Goal: Information Seeking & Learning: Check status

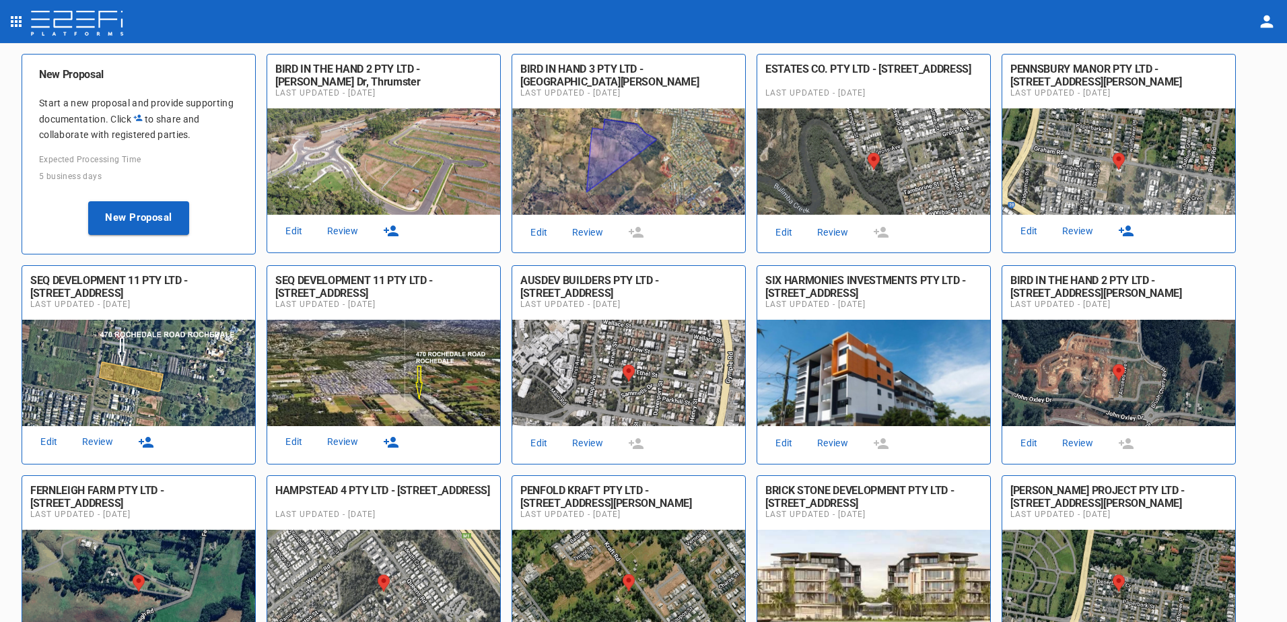
scroll to position [67, 0]
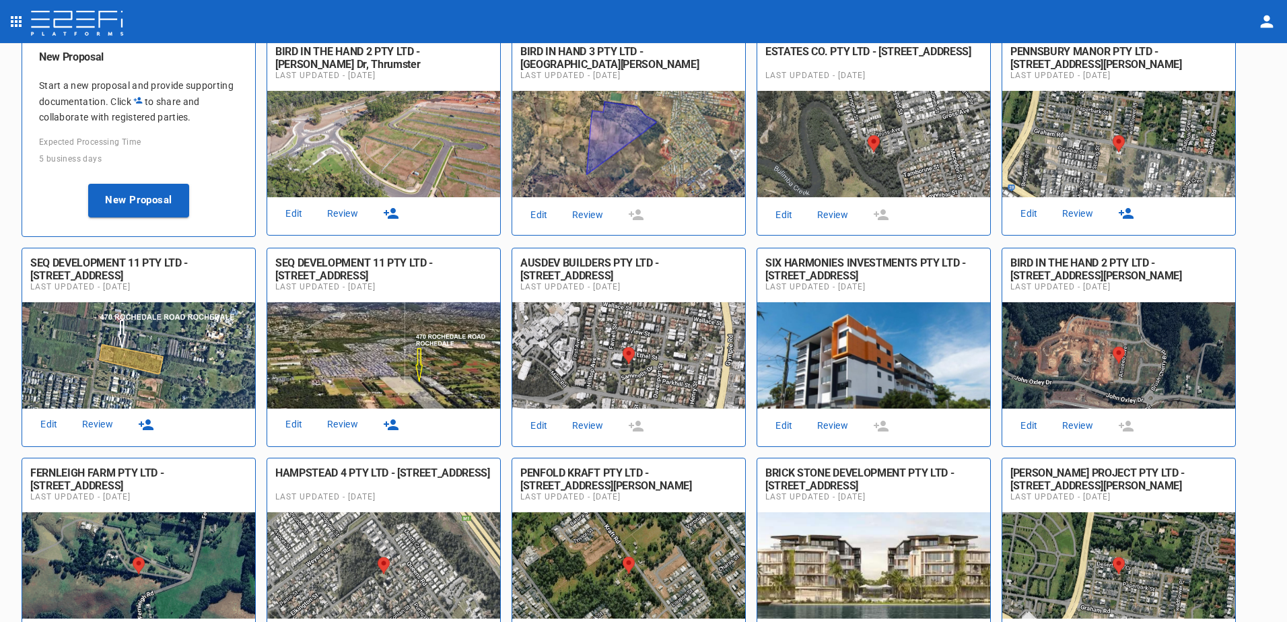
click at [343, 419] on link "Review" at bounding box center [342, 424] width 43 height 18
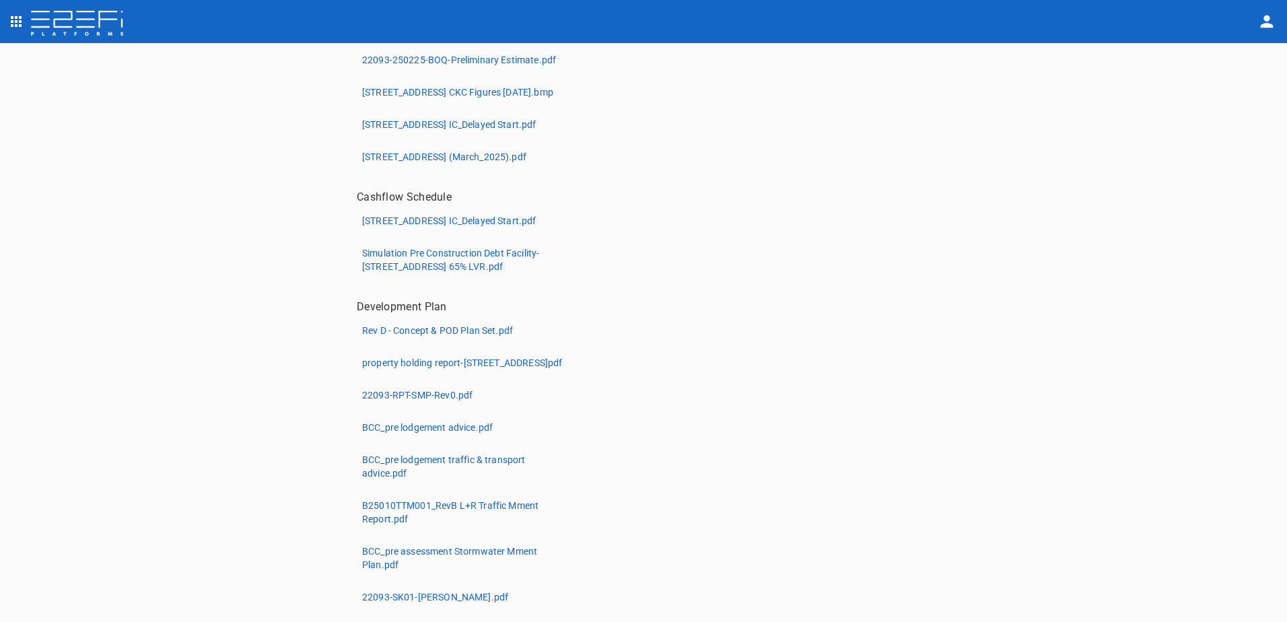
scroll to position [430, 0]
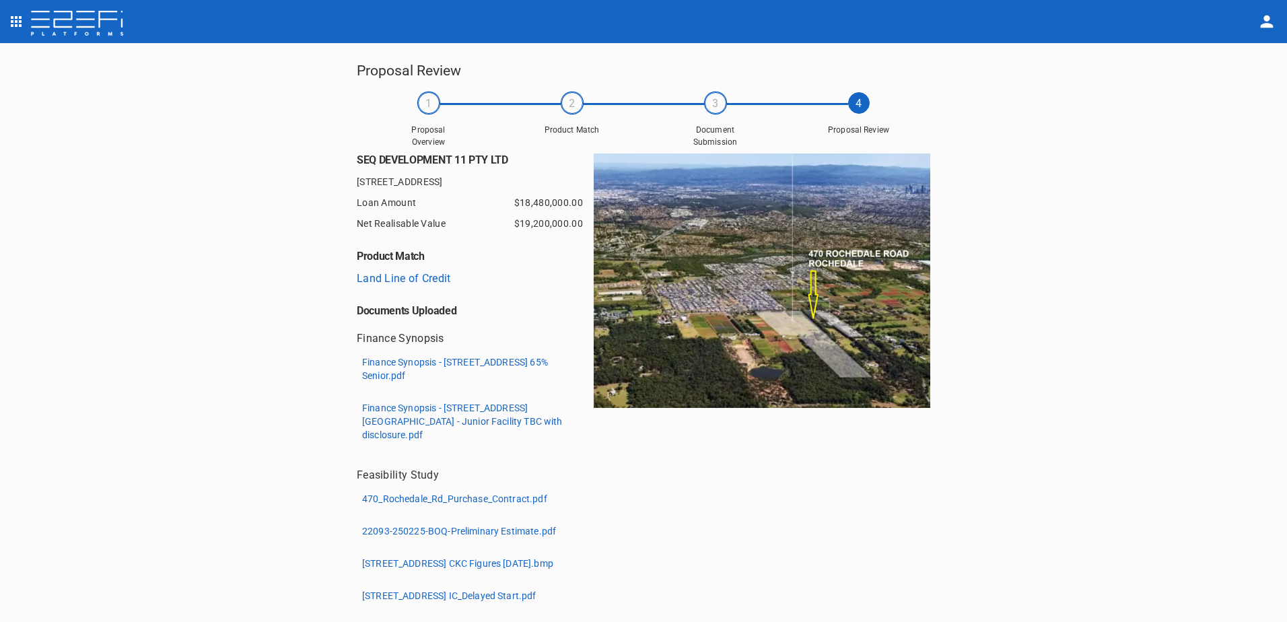
click at [401, 365] on p "Finance Synopsis - [STREET_ADDRESS] 65% Senior.pdf" at bounding box center [462, 369] width 201 height 27
click at [402, 417] on p "Finance Synopsis - [STREET_ADDRESS] [GEOGRAPHIC_DATA] - Junior Facility TBC wit…" at bounding box center [462, 421] width 201 height 40
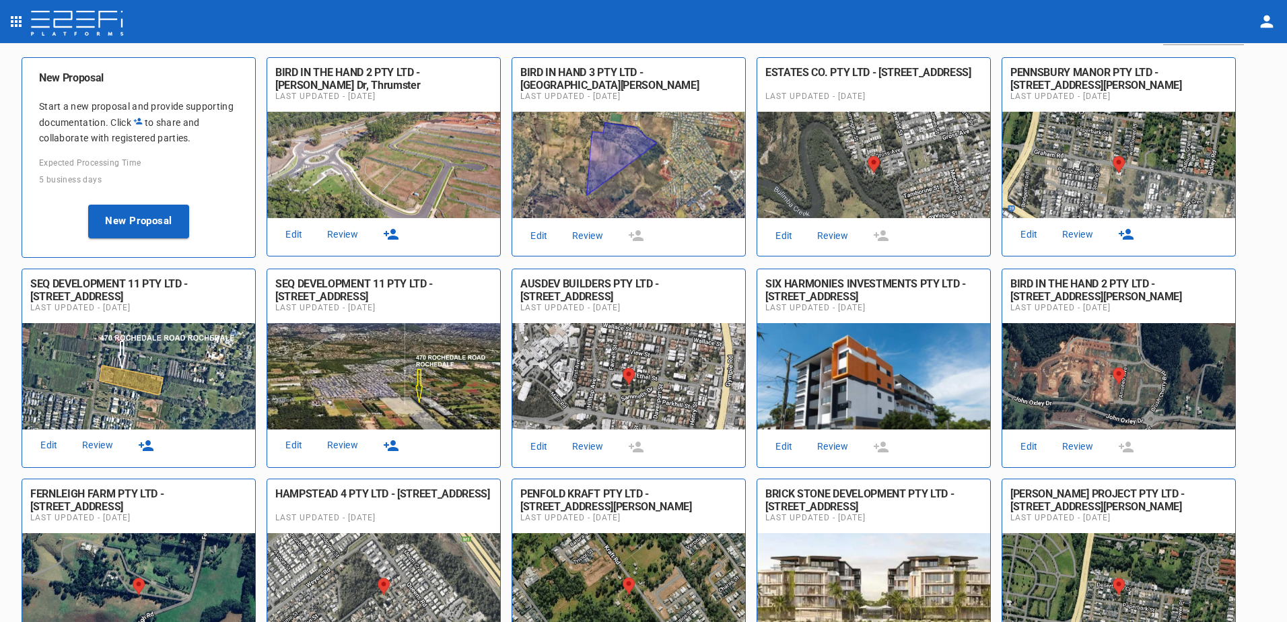
scroll to position [67, 0]
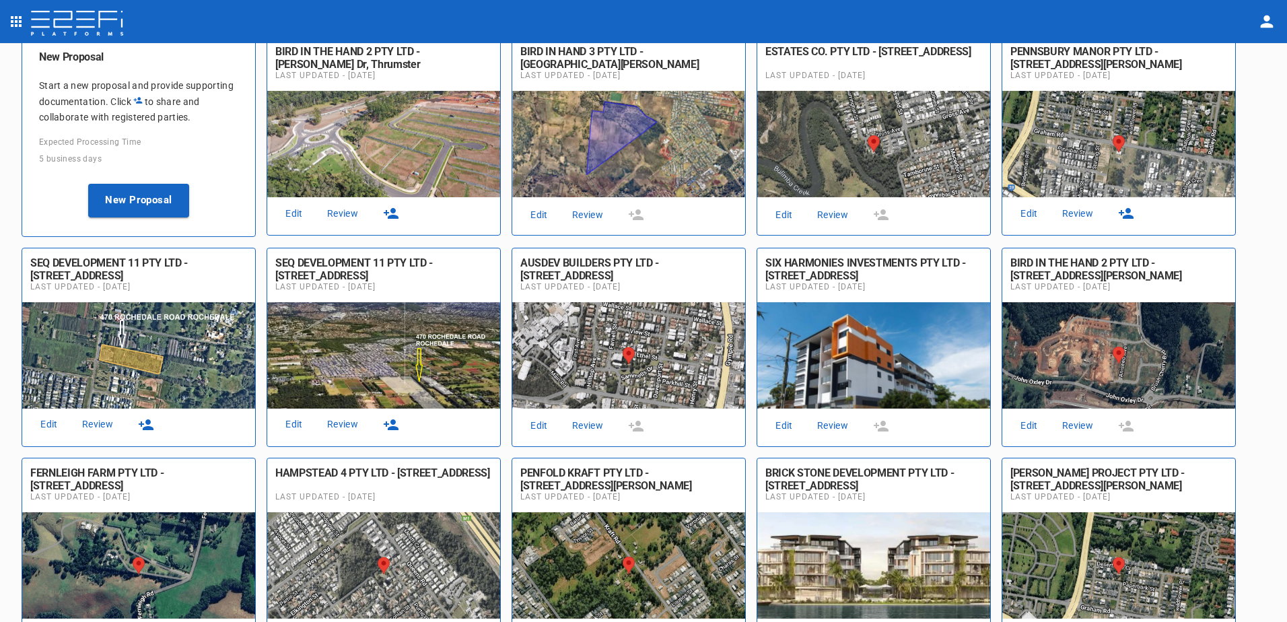
click at [96, 427] on link "Review" at bounding box center [97, 424] width 43 height 18
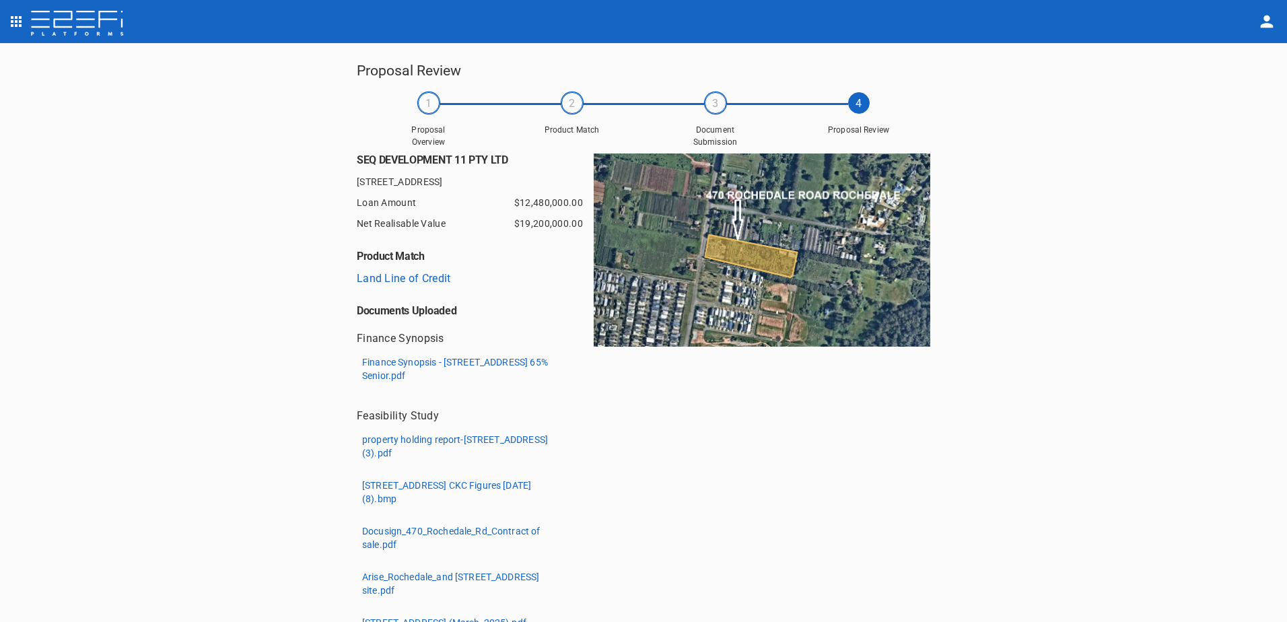
click at [386, 366] on p "Finance Synopsis - [STREET_ADDRESS] 65% Senior.pdf" at bounding box center [462, 369] width 201 height 27
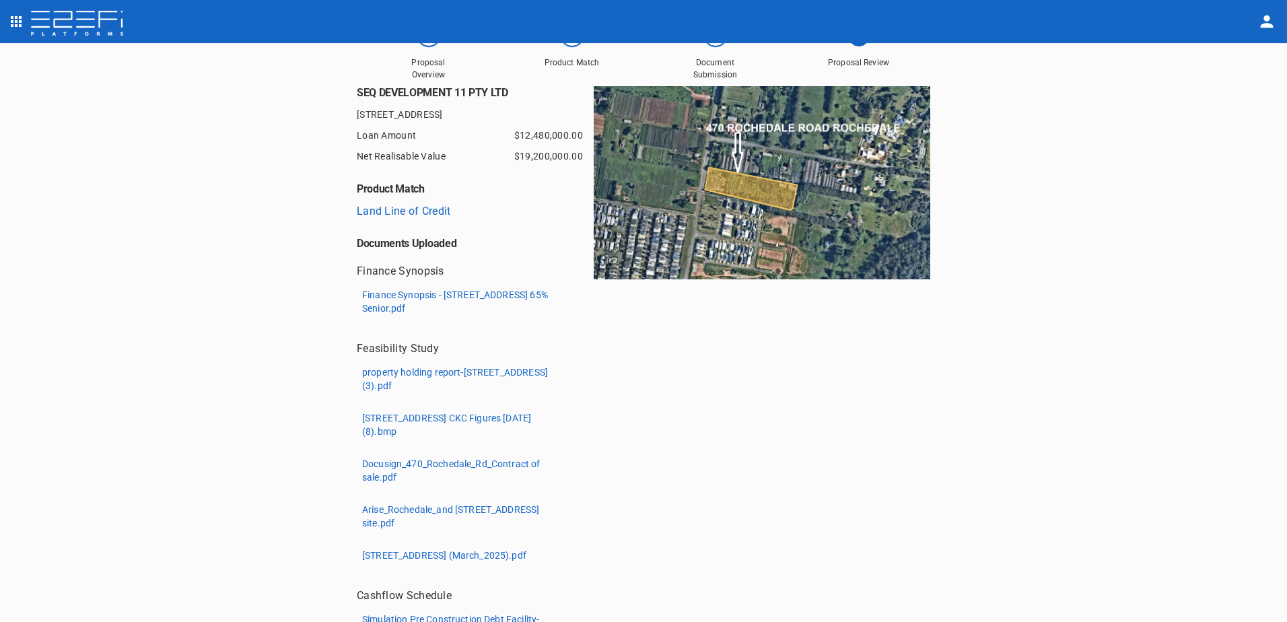
scroll to position [135, 0]
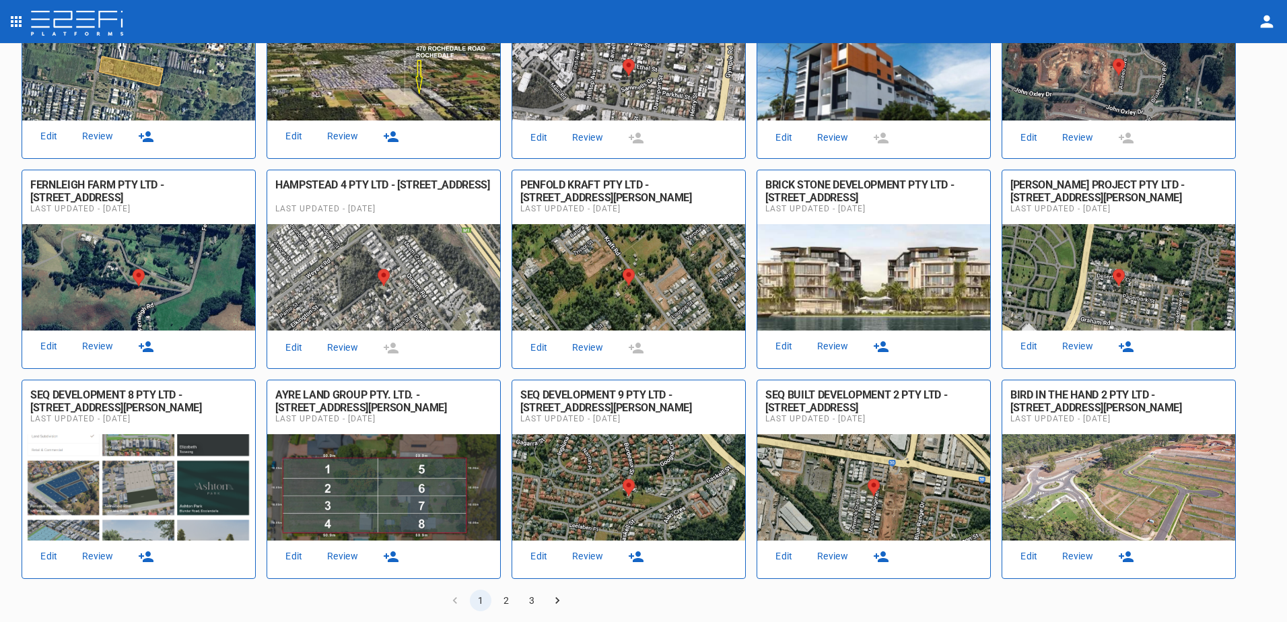
scroll to position [364, 0]
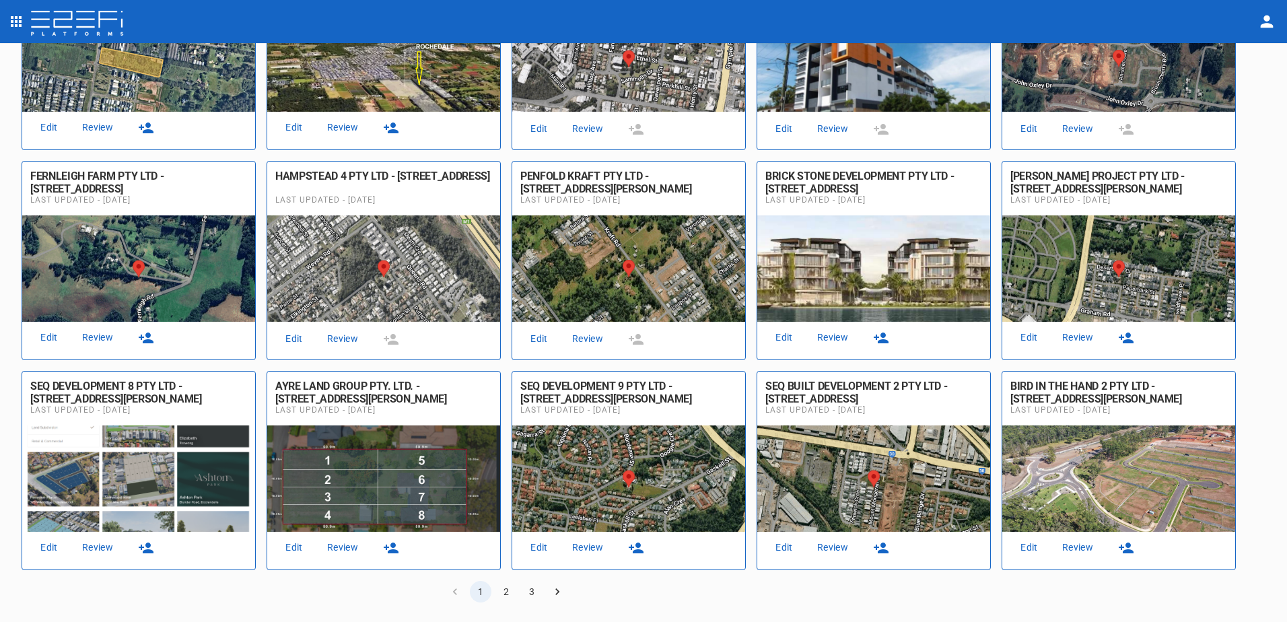
click at [832, 543] on link "Review" at bounding box center [832, 548] width 43 height 18
click at [834, 544] on link "Review" at bounding box center [832, 548] width 43 height 18
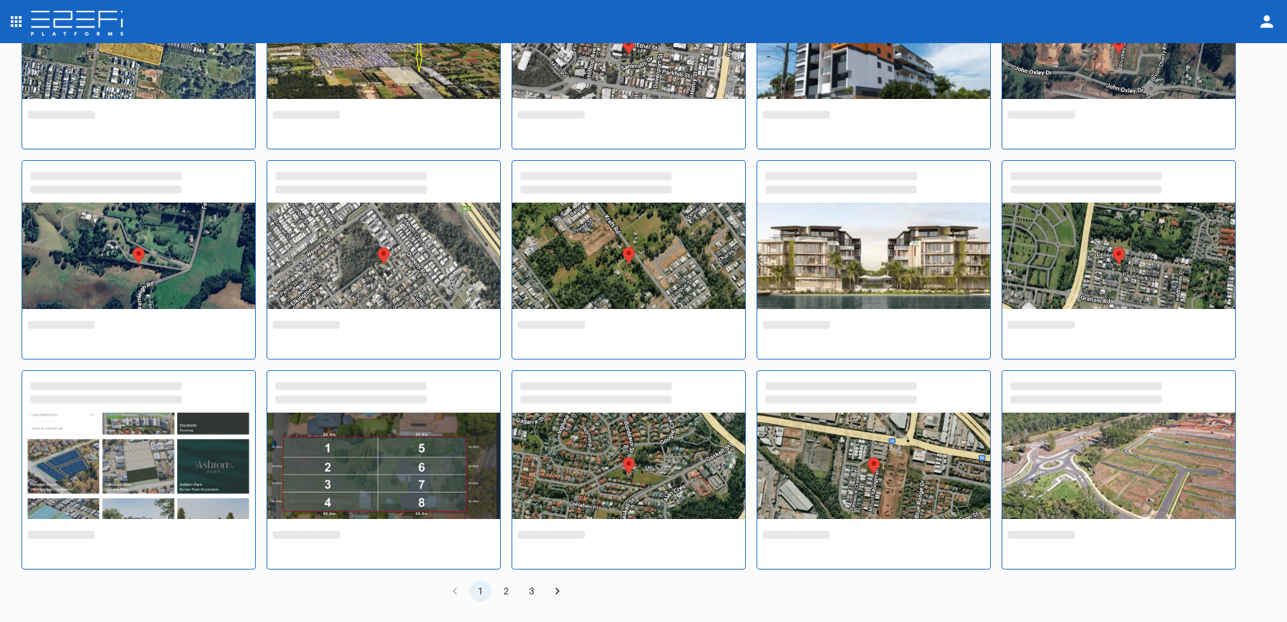
scroll to position [364, 0]
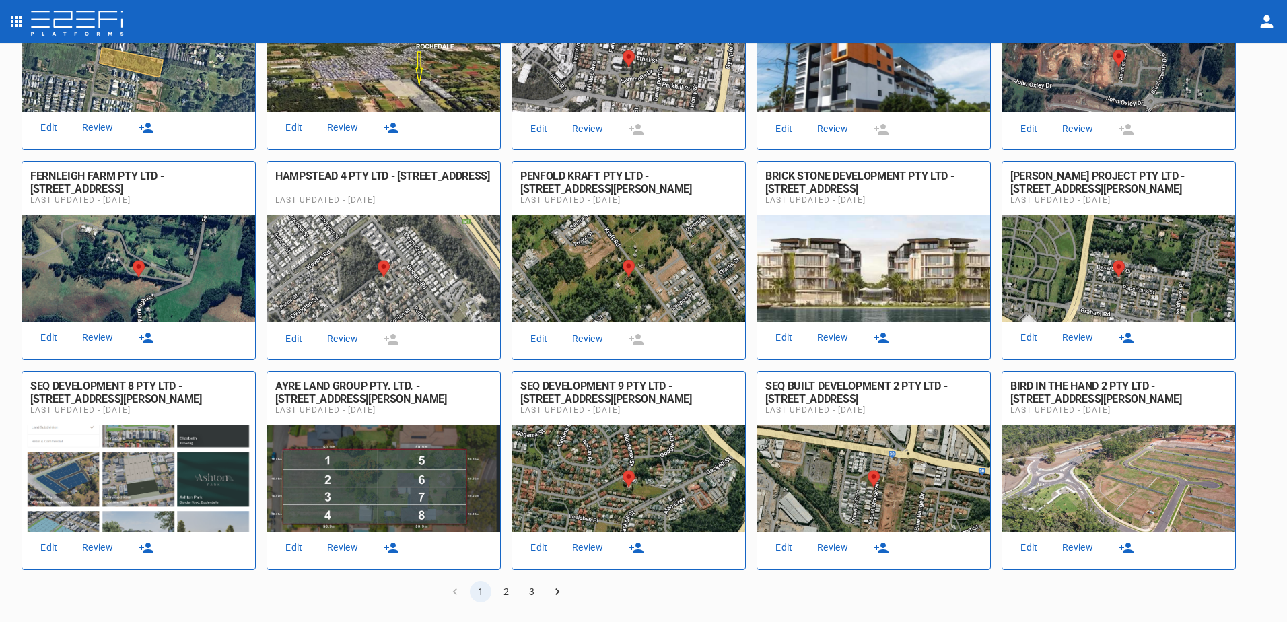
click at [506, 595] on button "2" at bounding box center [507, 592] width 22 height 22
